Goal: Task Accomplishment & Management: Use online tool/utility

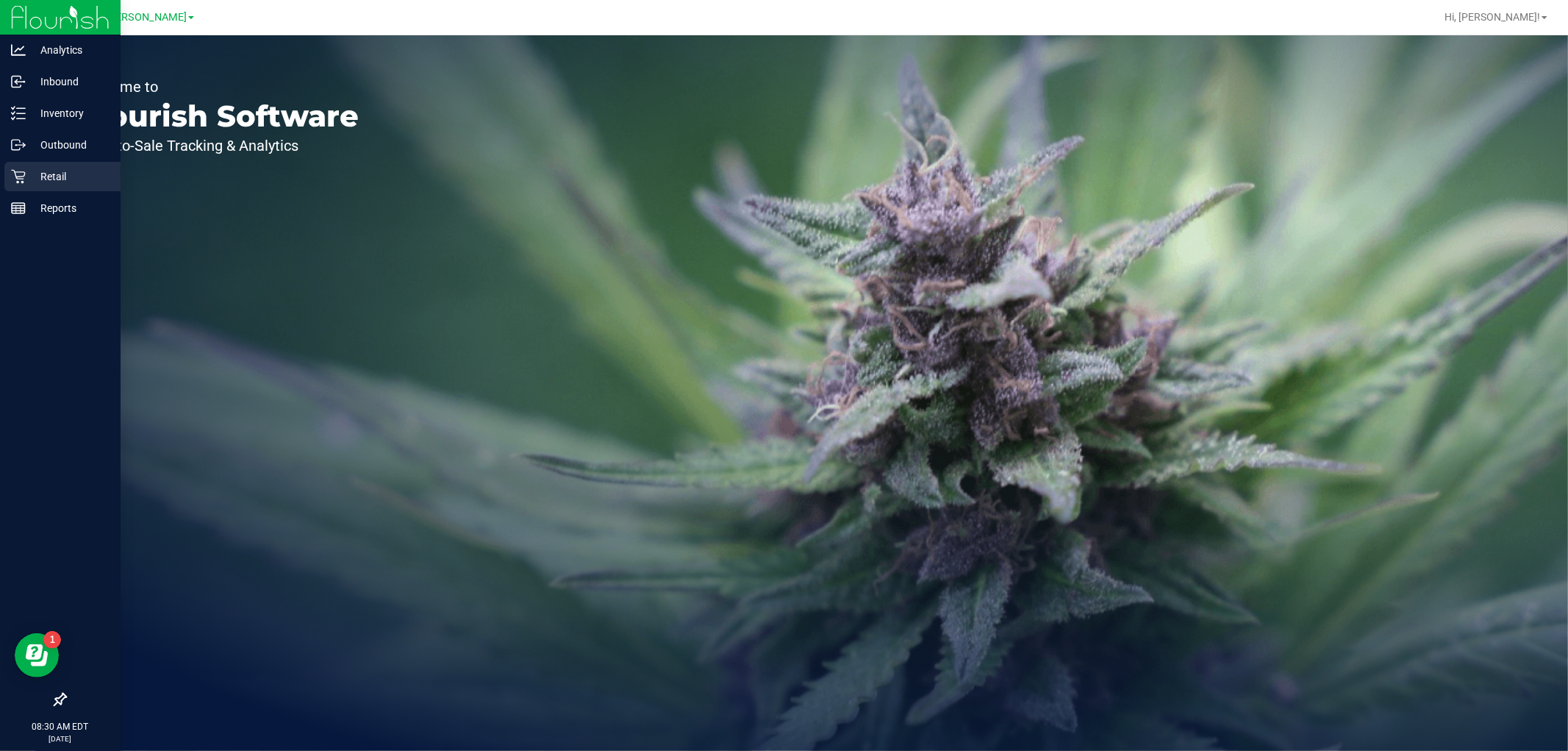
click at [17, 176] on icon at bounding box center [18, 177] width 14 height 14
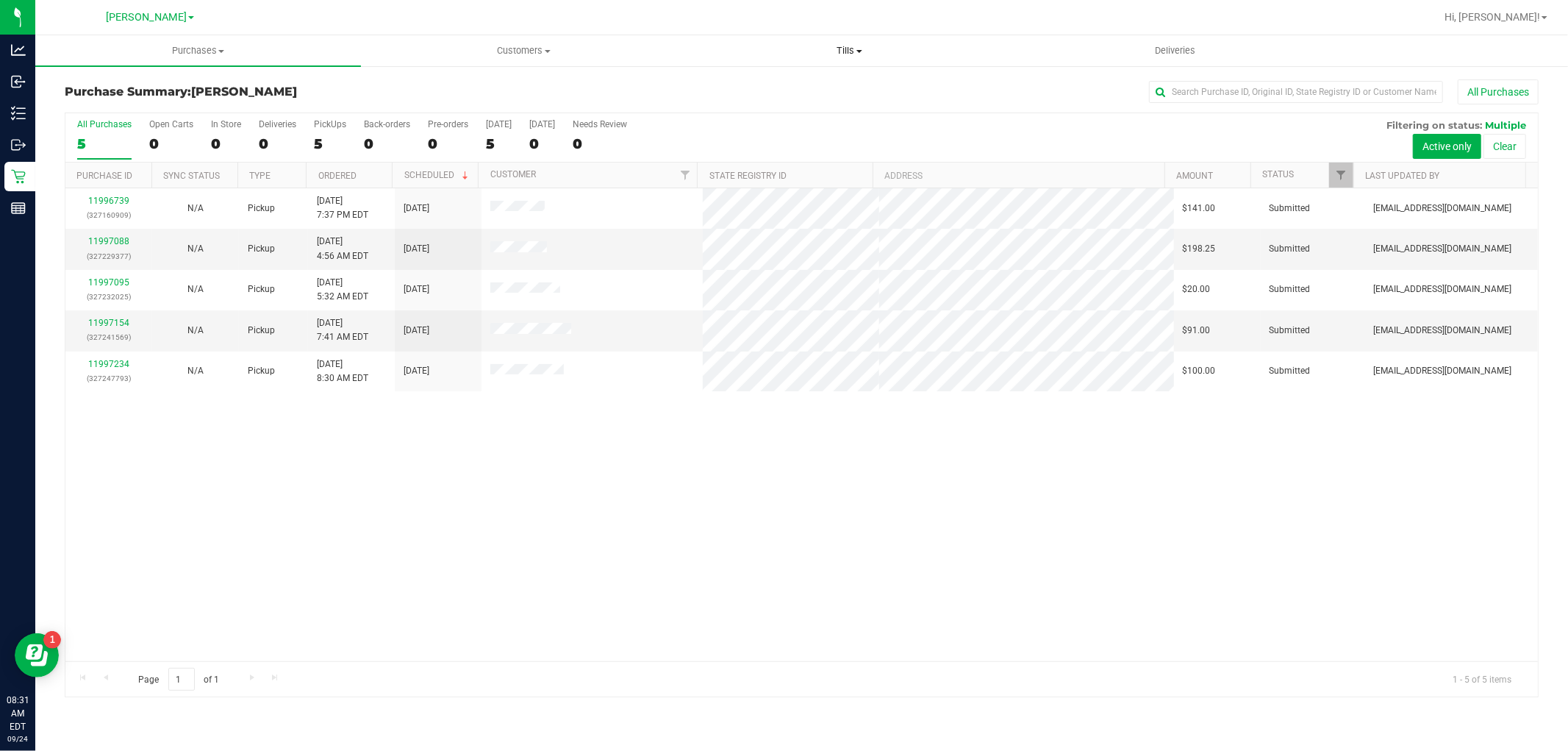
click at [854, 42] on uib-tab-heading "Tills Manage tills Reconcile e-payments" at bounding box center [849, 50] width 324 height 29
click at [405, 486] on div "11996739 (327160909) N/A Pickup [DATE] 7:37 PM EDT 9/24/2025 $141.00 Submitted …" at bounding box center [801, 424] width 1472 height 473
click at [854, 53] on span "Tills" at bounding box center [849, 51] width 326 height 14
click at [770, 87] on span "Manage tills" at bounding box center [737, 88] width 99 height 13
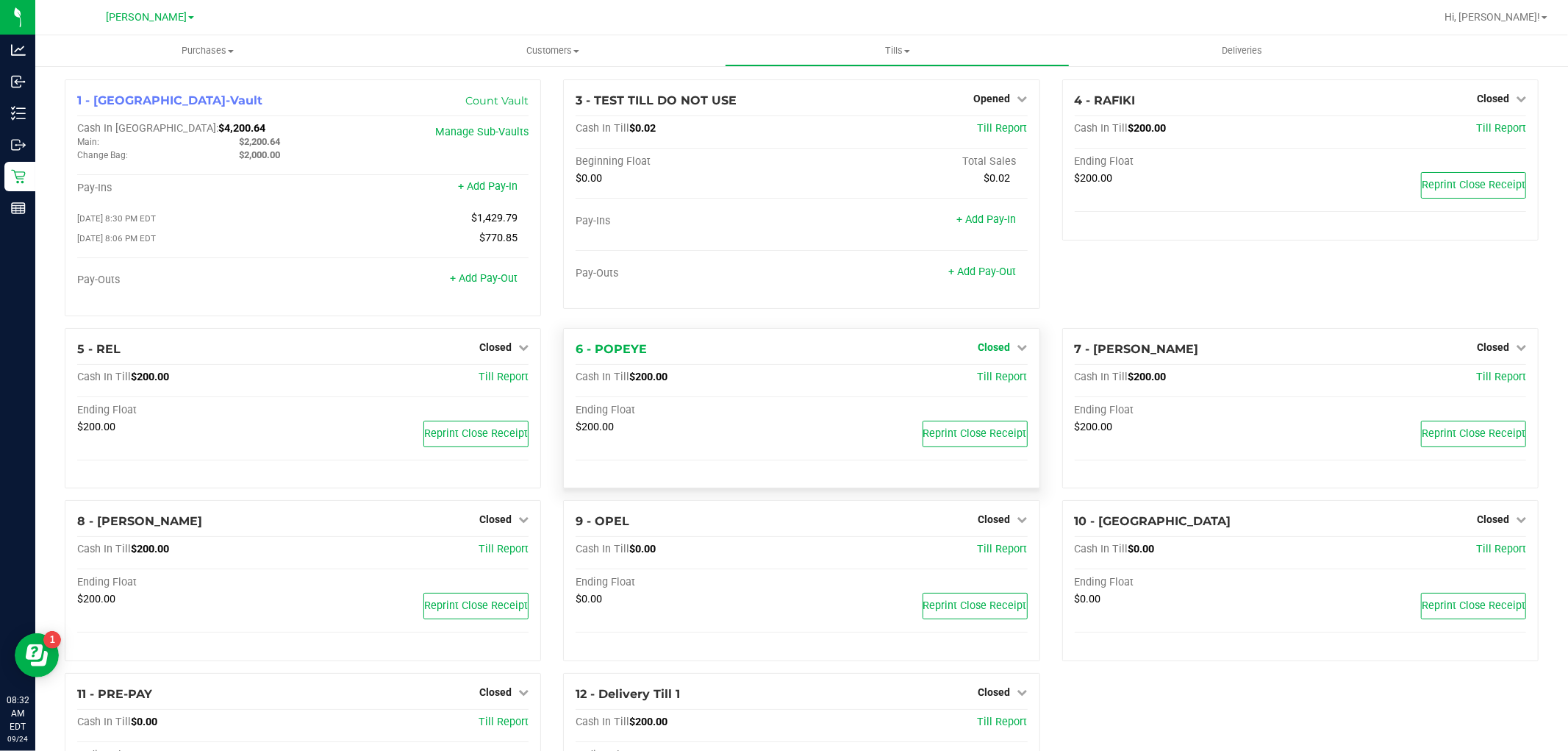
click at [983, 348] on span "Closed" at bounding box center [994, 347] width 32 height 12
click at [988, 376] on link "Open Till" at bounding box center [994, 377] width 39 height 12
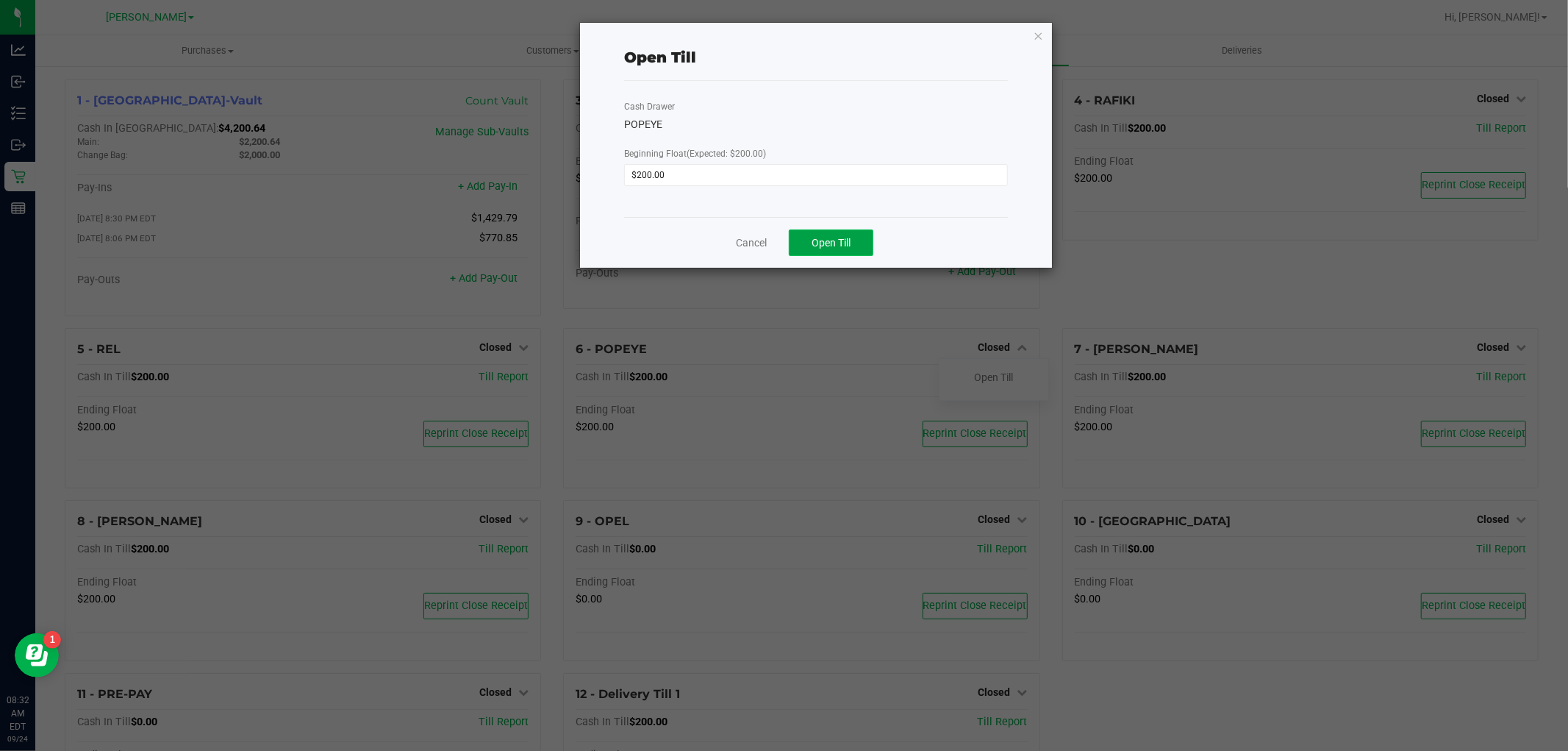
click at [834, 239] on span "Open Till" at bounding box center [831, 243] width 39 height 12
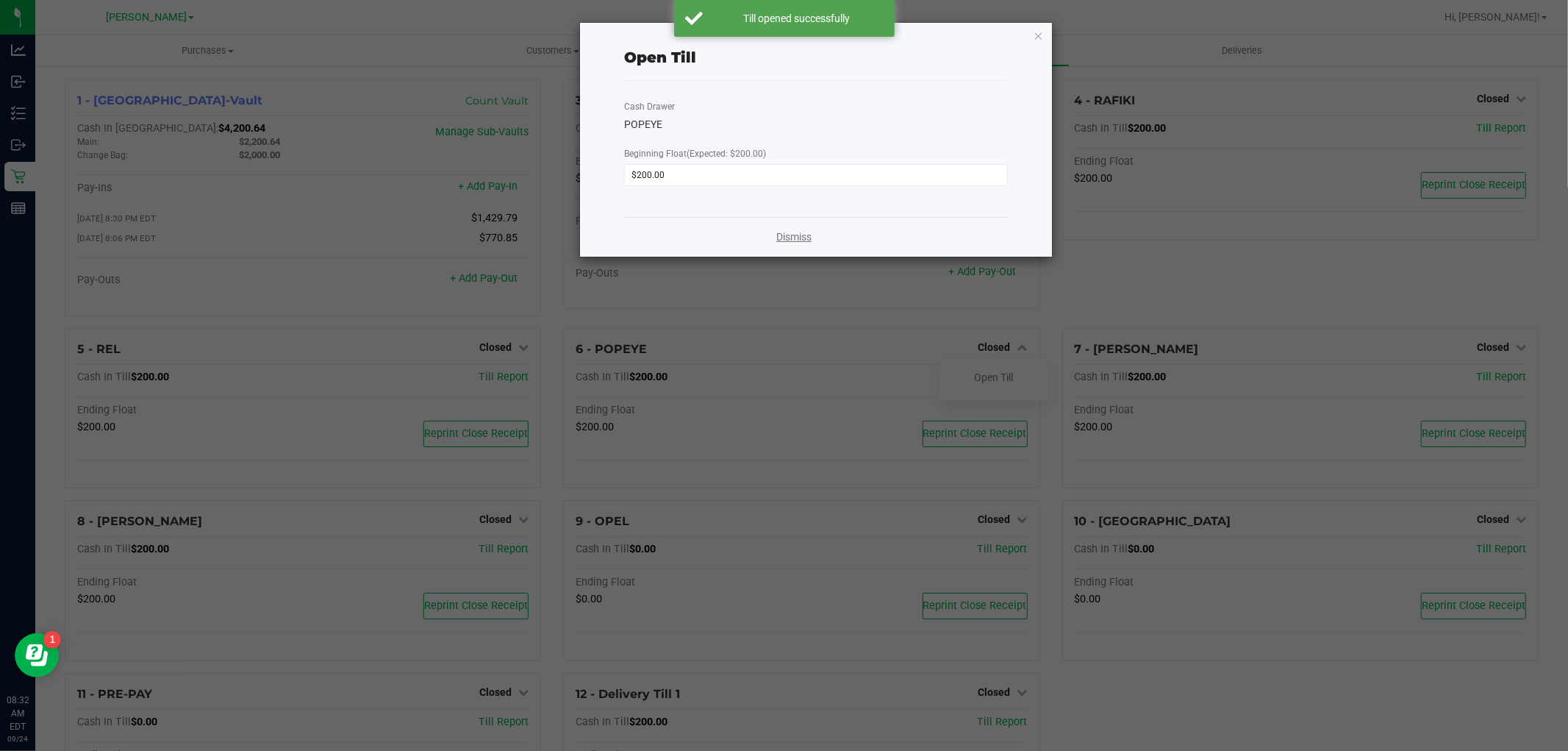
click at [795, 239] on link "Dismiss" at bounding box center [794, 237] width 35 height 16
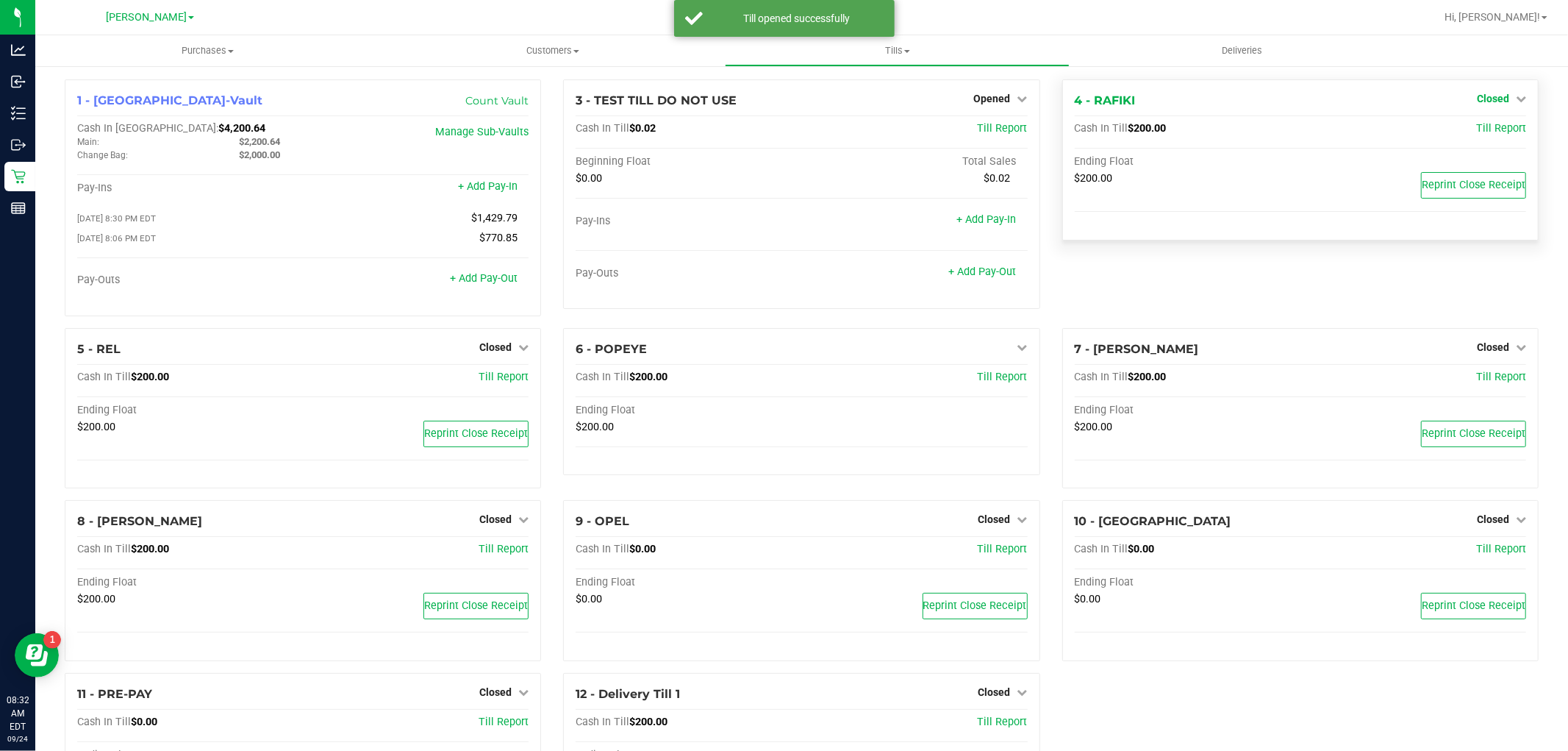
click at [1493, 99] on span "Closed" at bounding box center [1493, 99] width 32 height 12
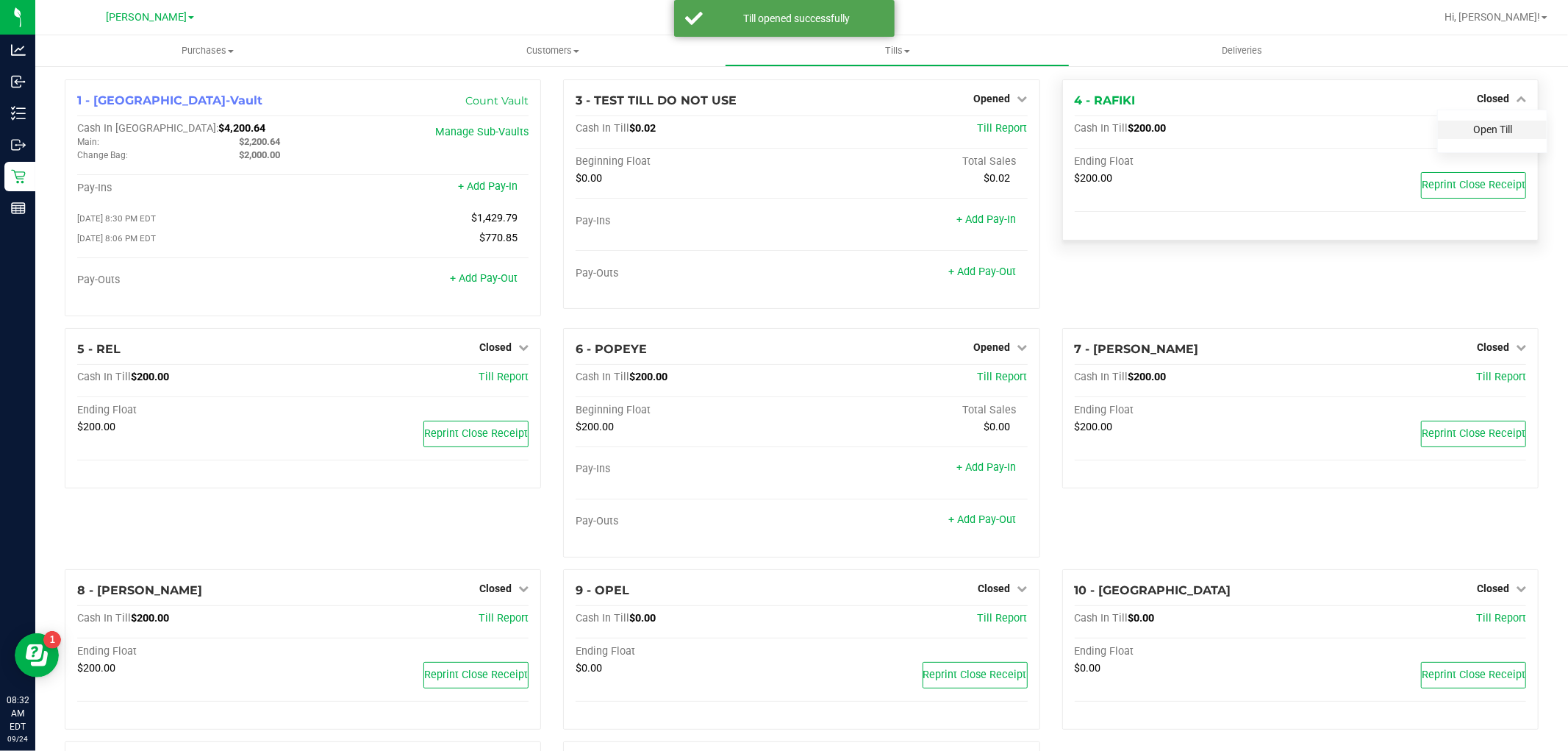
click at [1473, 129] on link "Open Till" at bounding box center [1493, 129] width 39 height 12
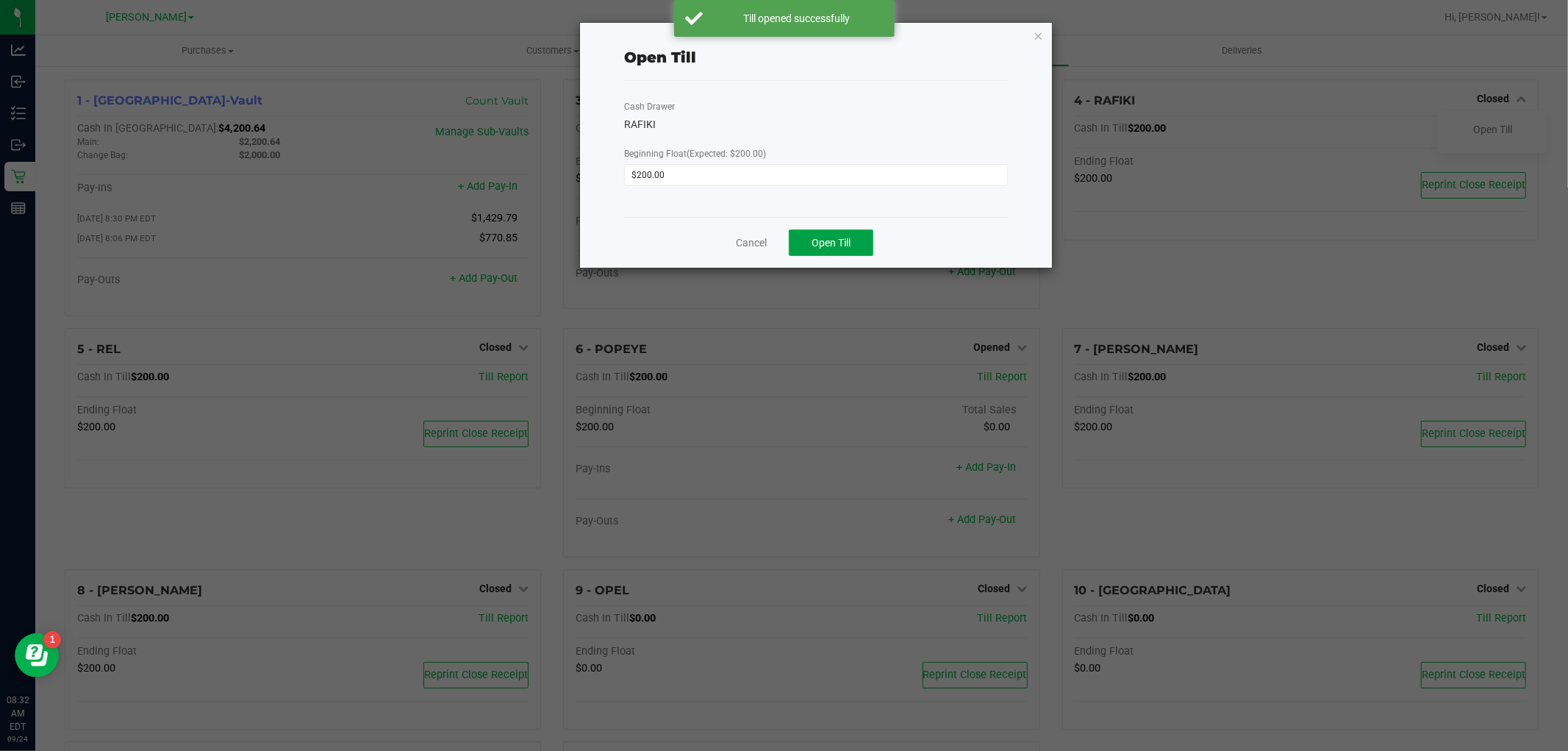
click at [842, 241] on span "Open Till" at bounding box center [831, 243] width 39 height 12
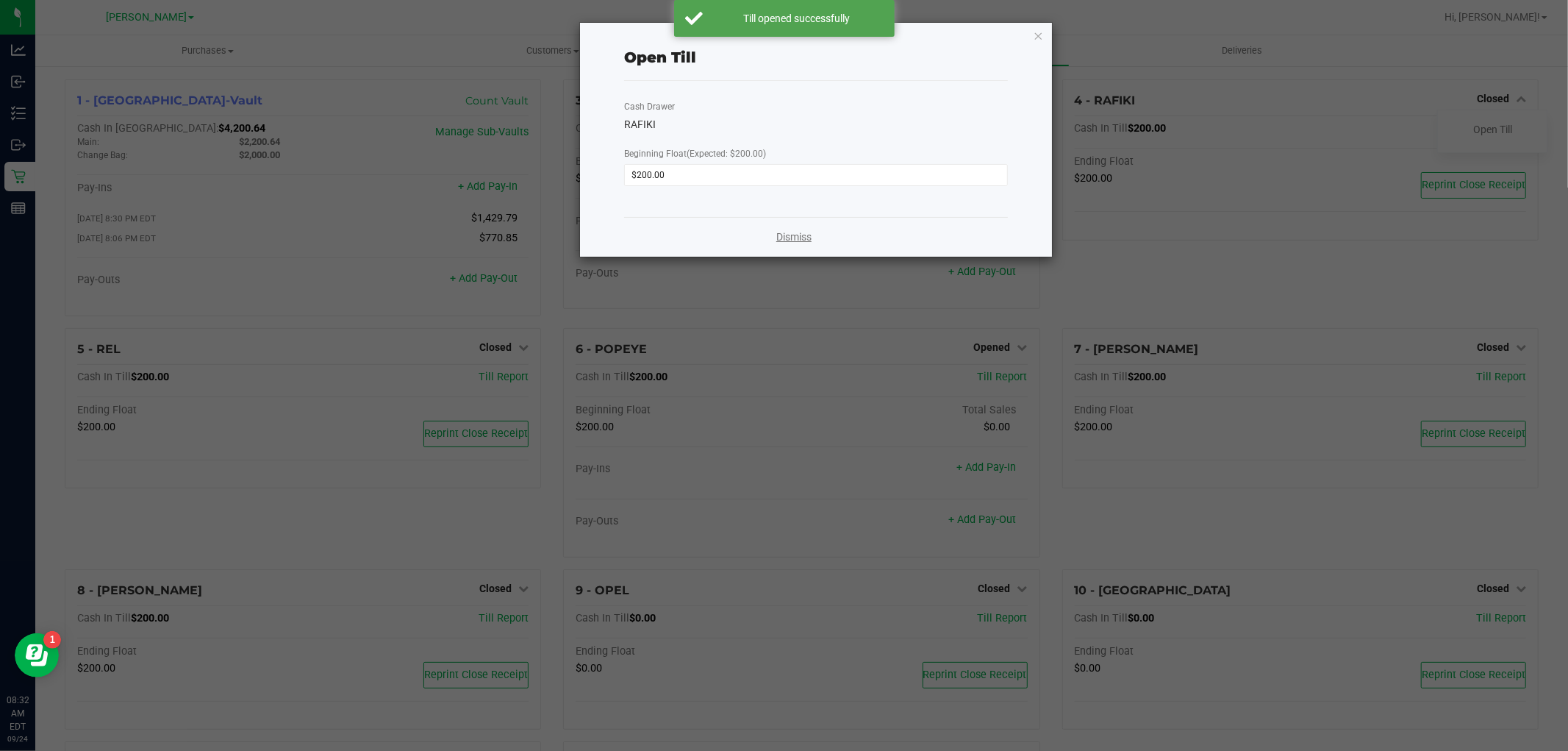
click at [804, 234] on link "Dismiss" at bounding box center [794, 237] width 35 height 16
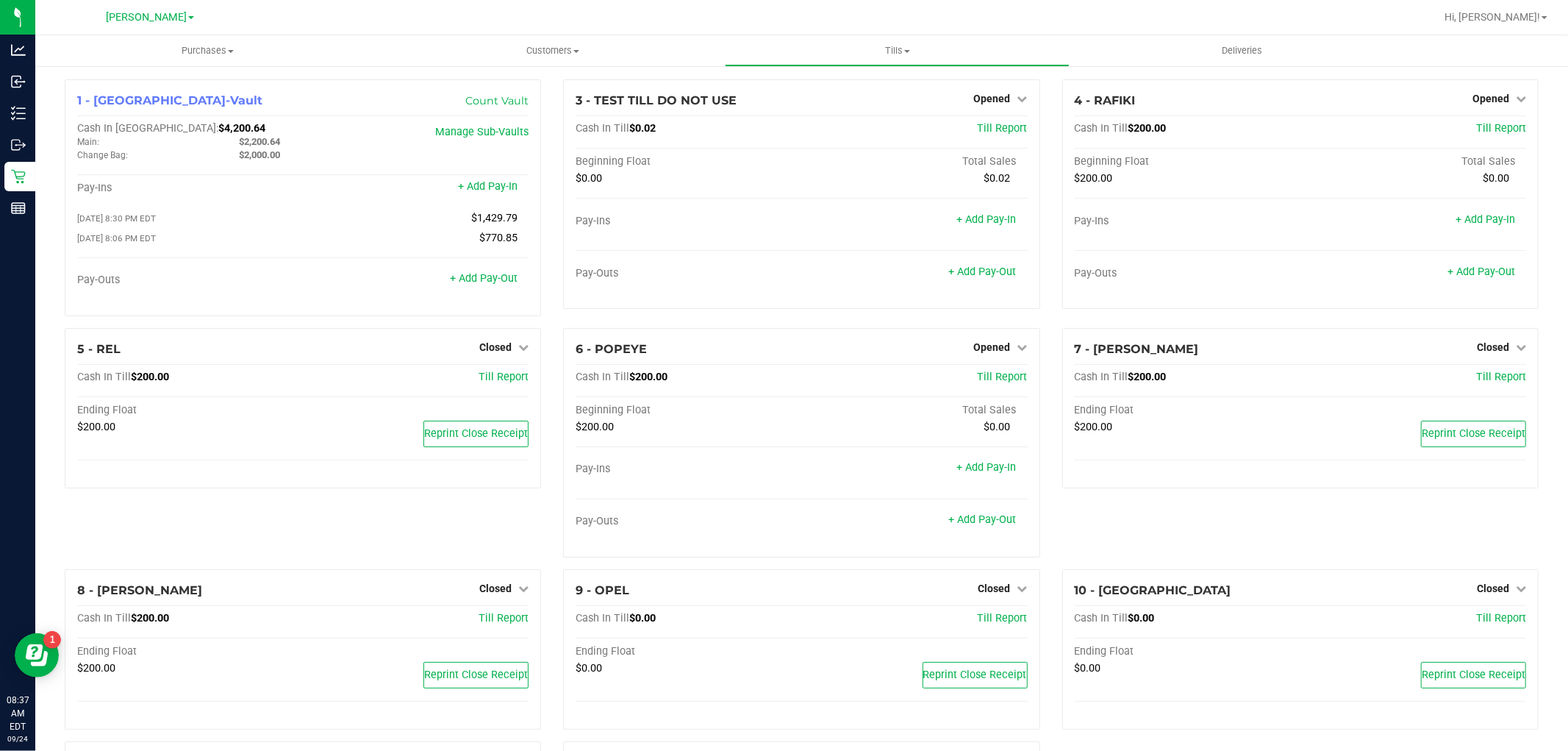
drag, startPoint x: 1320, startPoint y: 16, endPoint x: 1293, endPoint y: 16, distance: 27.0
click at [1320, 16] on div at bounding box center [849, 17] width 1171 height 29
